Goal: Task Accomplishment & Management: Use online tool/utility

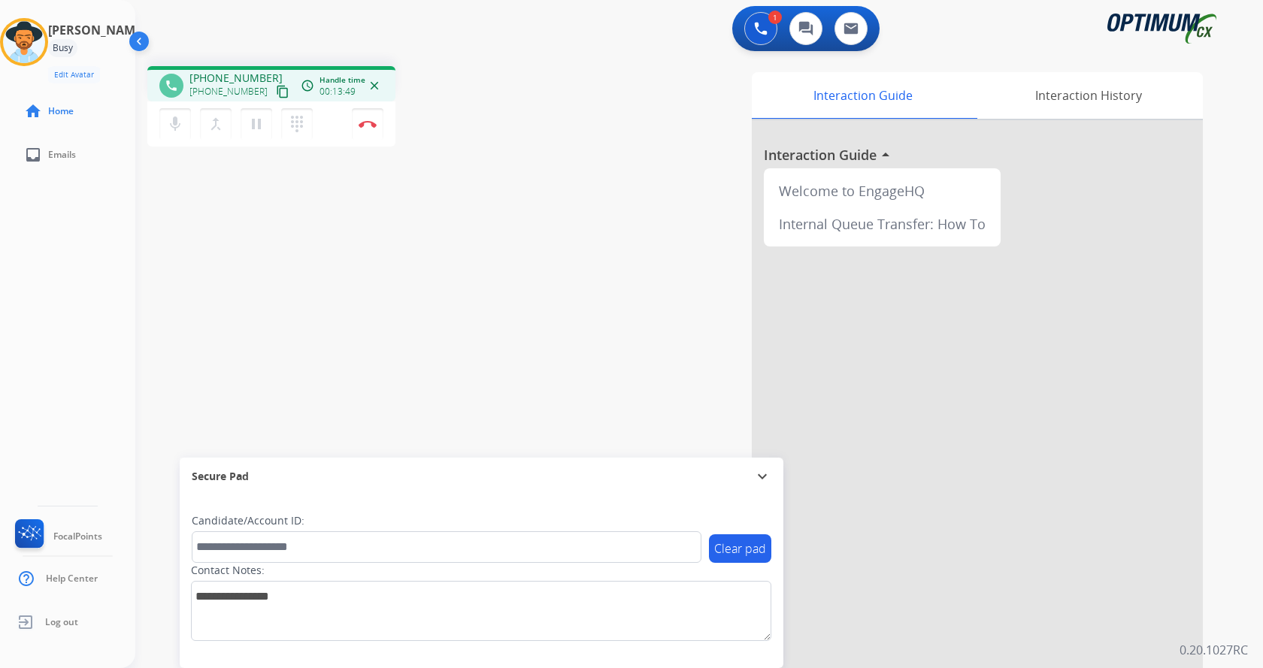
click at [377, 148] on div "phone [PHONE_NUMBER] [PHONE_NUMBER] content_copy access_time Call metrics Queue…" at bounding box center [271, 108] width 248 height 85
click at [383, 147] on div "phone [PHONE_NUMBER] [PHONE_NUMBER] content_copy access_time Call metrics Queue…" at bounding box center [271, 108] width 248 height 85
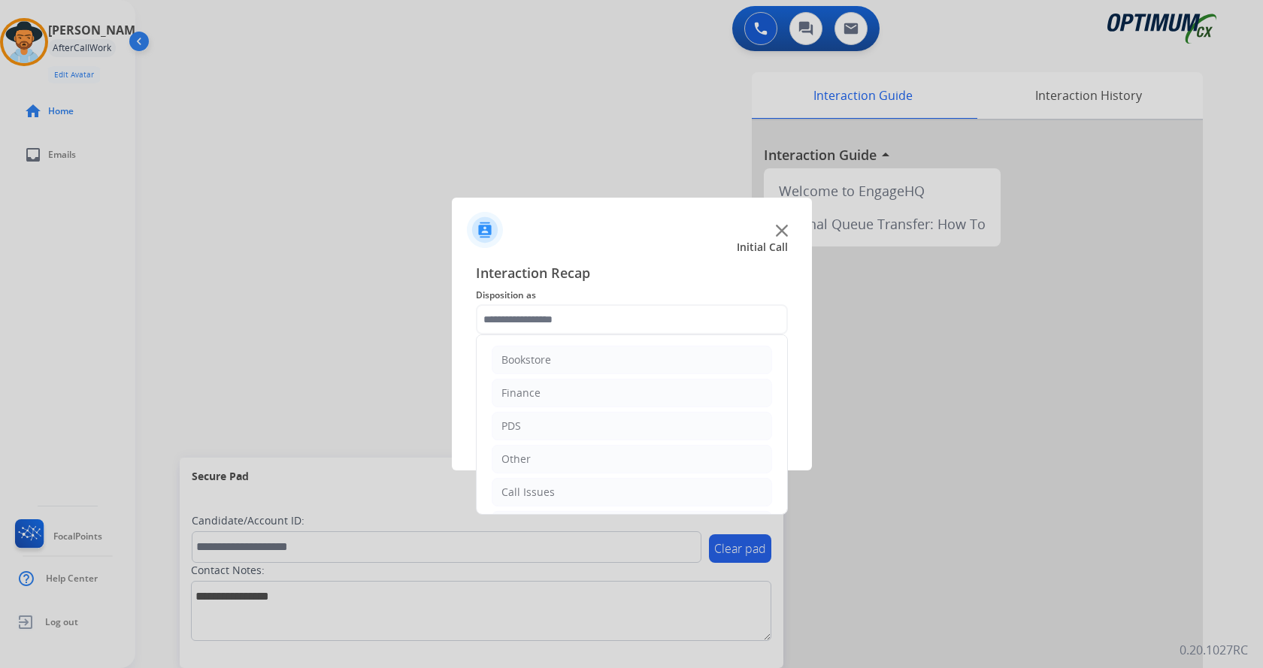
click at [796, 247] on div "Initial Call" at bounding box center [620, 247] width 360 height 15
click at [787, 226] on img at bounding box center [782, 231] width 12 height 12
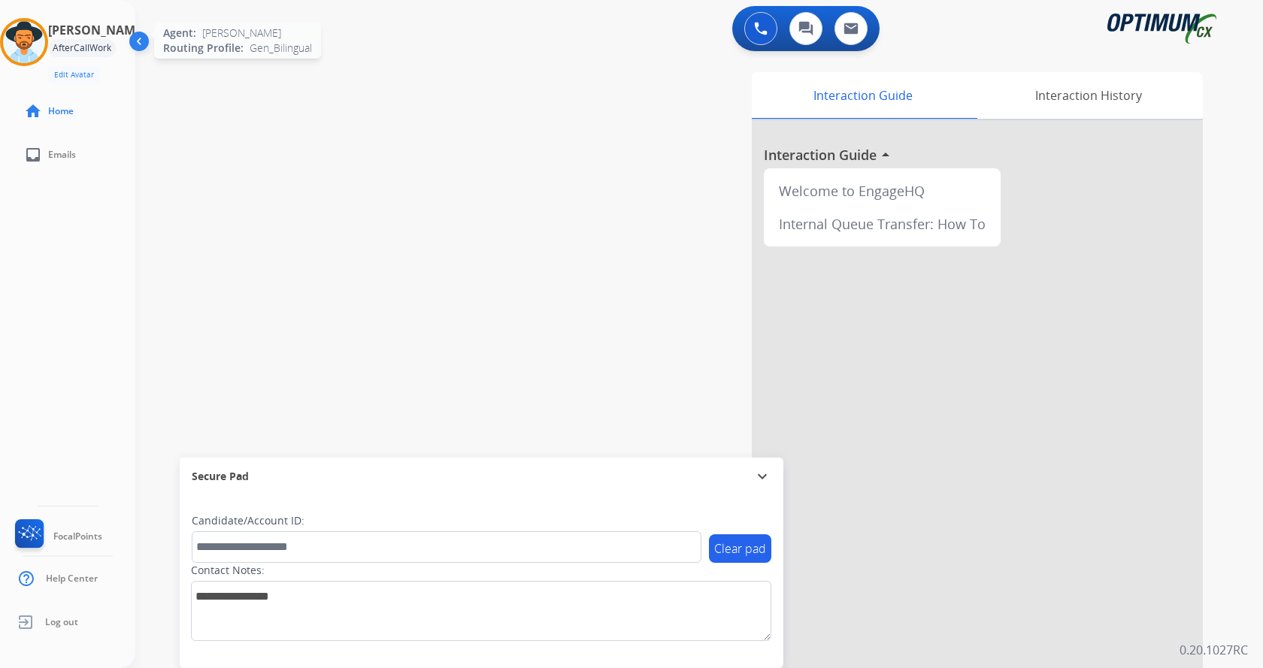
click at [45, 50] on img at bounding box center [24, 42] width 42 height 42
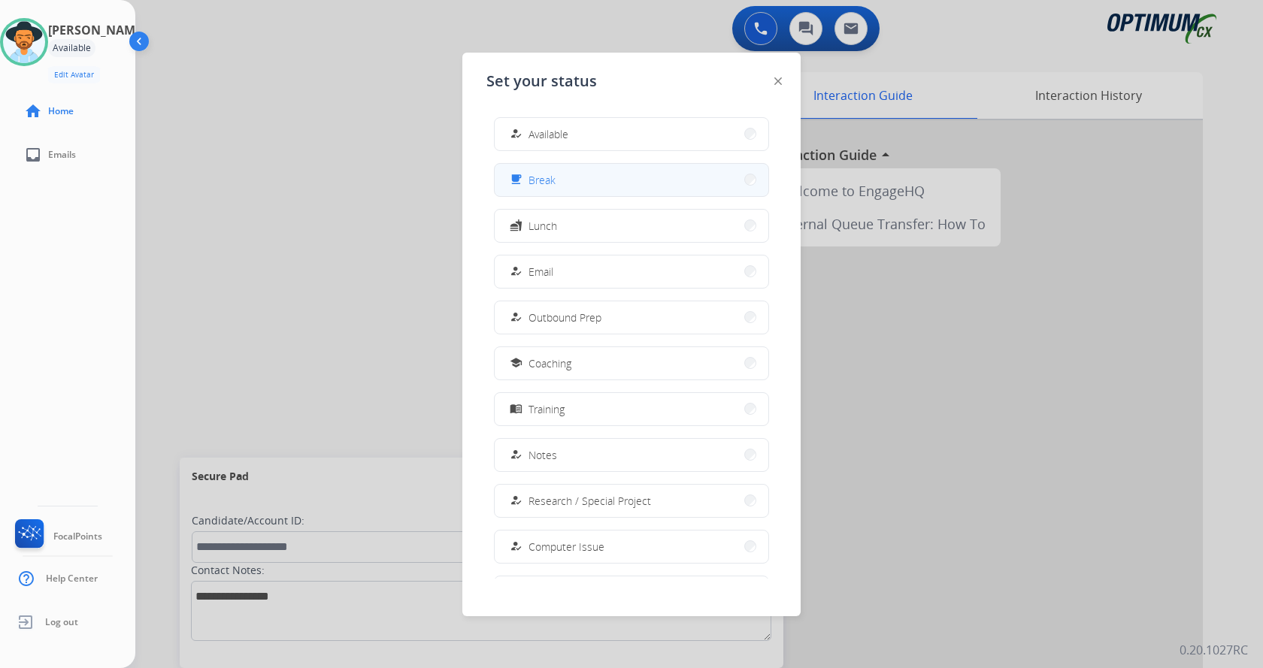
click at [645, 179] on button "free_breakfast Break" at bounding box center [632, 180] width 274 height 32
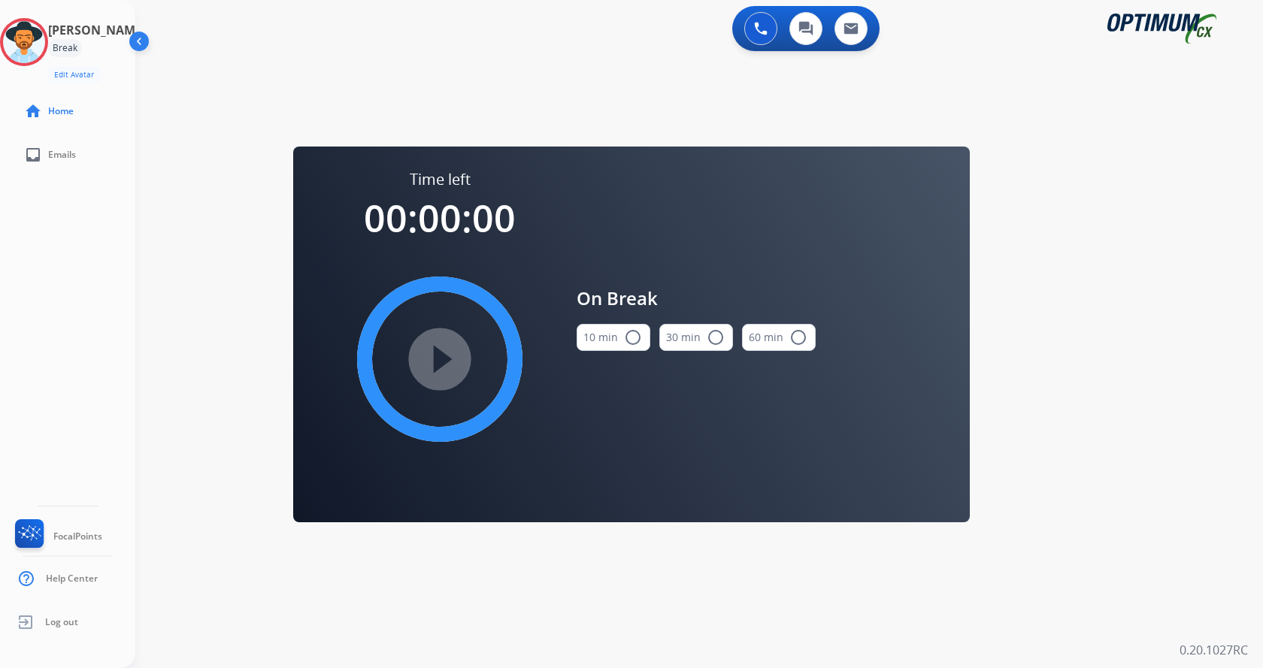
click at [626, 349] on button "10 min radio_button_unchecked" at bounding box center [614, 337] width 74 height 27
click at [487, 359] on div "play_circle_filled" at bounding box center [440, 360] width 226 height 226
click at [439, 363] on mat-icon "play_circle_filled" at bounding box center [440, 359] width 18 height 18
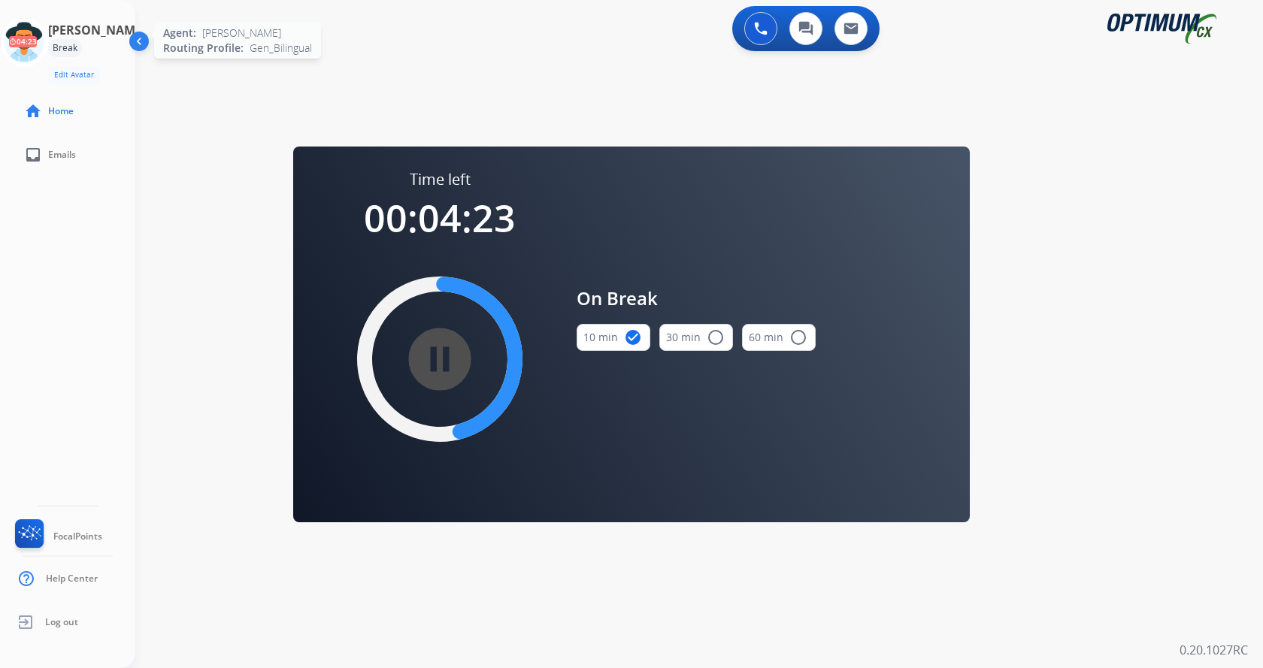
click at [32, 50] on icon at bounding box center [24, 42] width 49 height 49
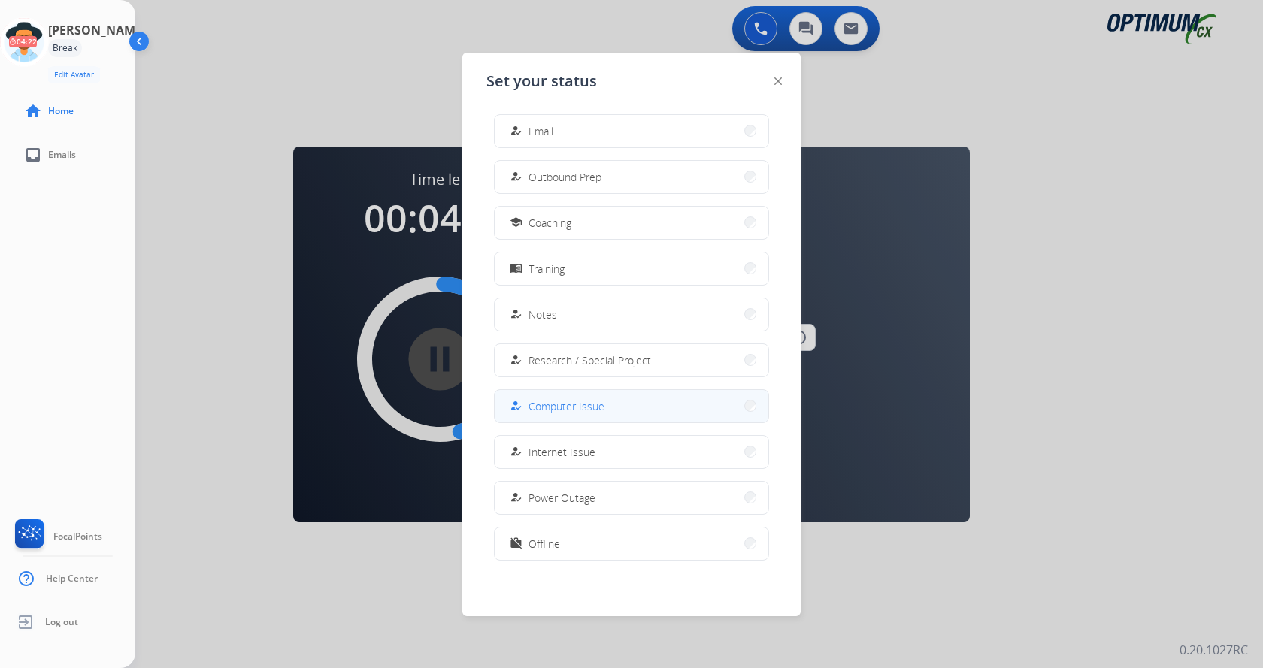
scroll to position [142, 0]
click at [580, 273] on button "menu_book Training" at bounding box center [632, 267] width 274 height 32
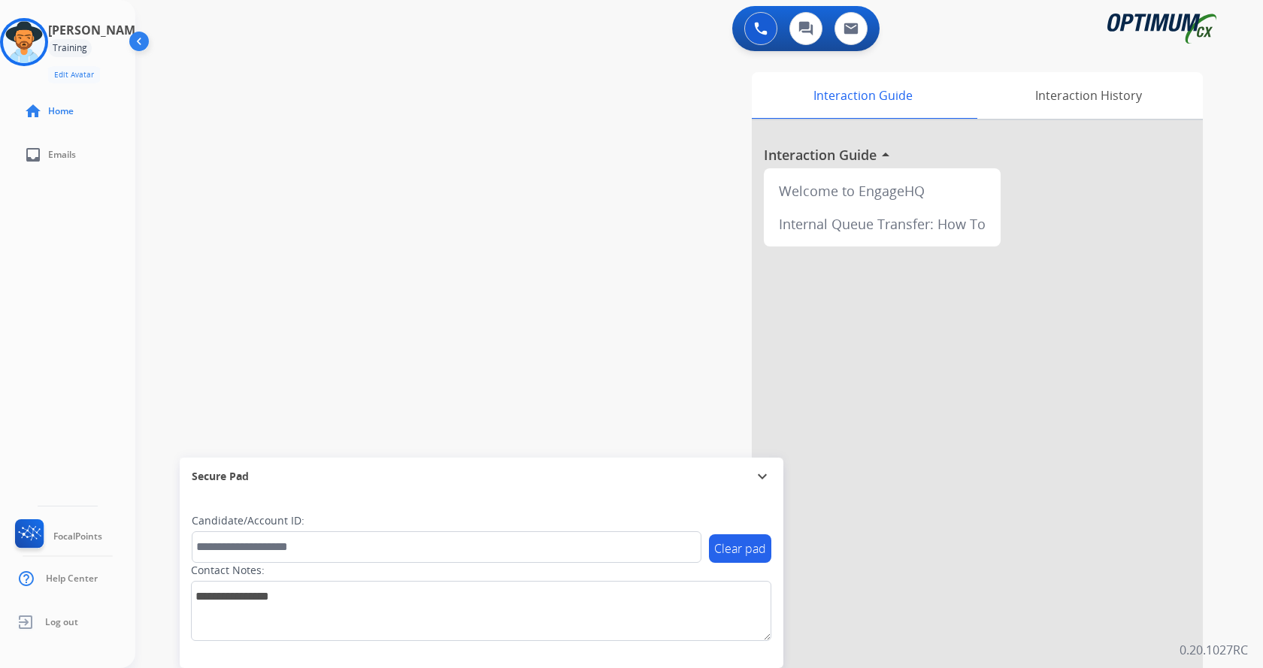
click at [93, 314] on div "[PERSON_NAME] Training Edit Avatar Agent: [PERSON_NAME] Profile: Gen_Bilingual …" at bounding box center [67, 334] width 135 height 668
click at [396, 213] on div "swap_horiz Break voice bridge close_fullscreen Connect 3-Way Call merge_type Se…" at bounding box center [681, 367] width 1092 height 627
click at [97, 336] on div "[PERSON_NAME] Training Edit Avatar Agent: [PERSON_NAME] Profile: Gen_Bilingual …" at bounding box center [67, 334] width 135 height 668
click at [119, 257] on div "[PERSON_NAME] Training Edit Avatar Agent: [PERSON_NAME] Profile: Gen_Bilingual …" at bounding box center [67, 334] width 135 height 668
click at [303, 186] on div "swap_horiz Break voice bridge close_fullscreen Connect 3-Way Call merge_type Se…" at bounding box center [681, 367] width 1092 height 627
